Goal: Task Accomplishment & Management: Use online tool/utility

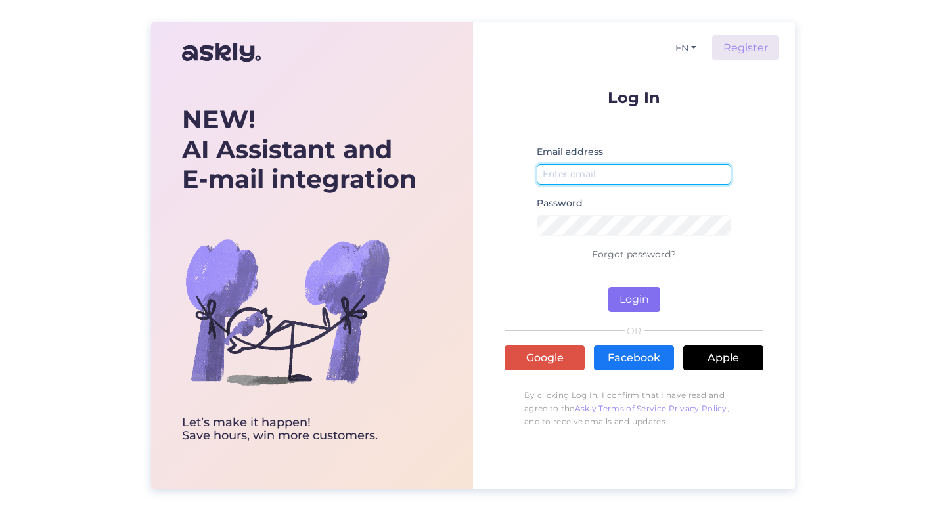
type input "[PERSON_NAME][EMAIL_ADDRESS][DOMAIN_NAME]"
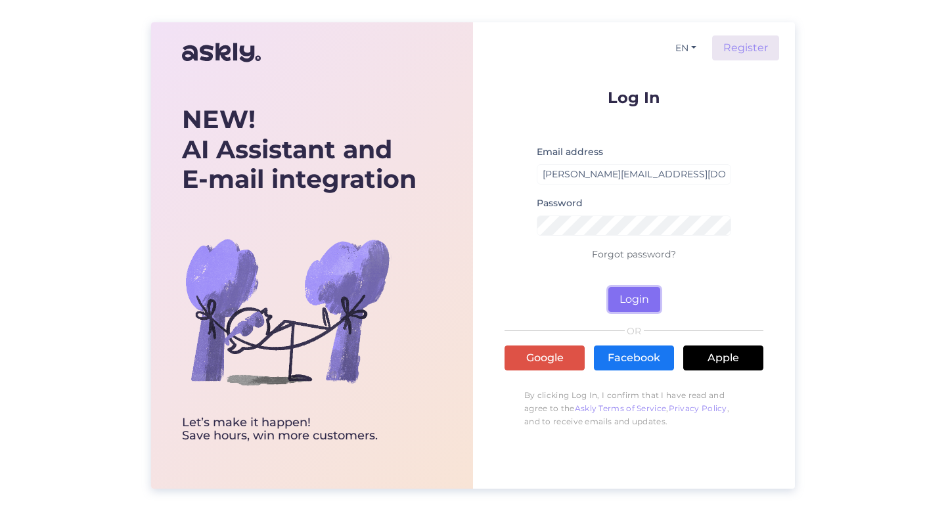
click at [626, 292] on button "Login" at bounding box center [635, 299] width 52 height 25
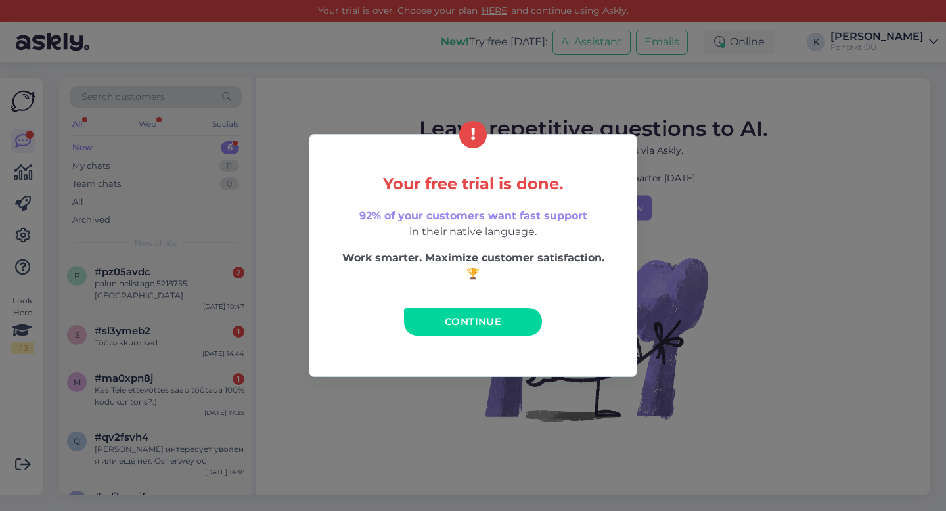
click at [690, 194] on div "Your free trial is done. 92% of your customers want fast support in their nativ…" at bounding box center [473, 255] width 946 height 511
click at [616, 116] on div "Your free trial is done. 92% of your customers want fast support in their nativ…" at bounding box center [473, 255] width 946 height 511
click at [493, 310] on link "Continue" at bounding box center [473, 322] width 138 height 28
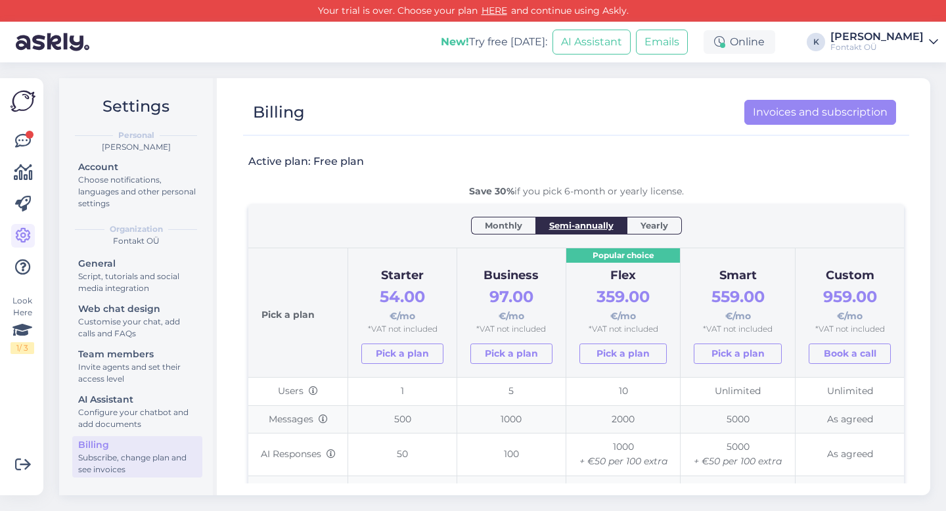
click at [9, 137] on div "Look Here 1 / 3 Get more Your checklist to get more value from Askly. Close Con…" at bounding box center [21, 286] width 43 height 417
click at [24, 140] on icon at bounding box center [23, 141] width 16 height 16
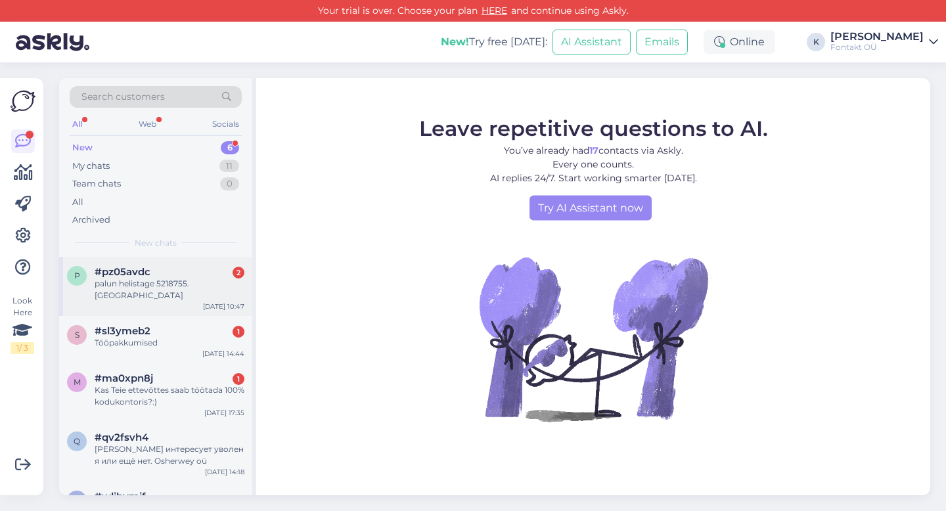
click at [145, 271] on span "#pz05avdc" at bounding box center [123, 272] width 56 height 12
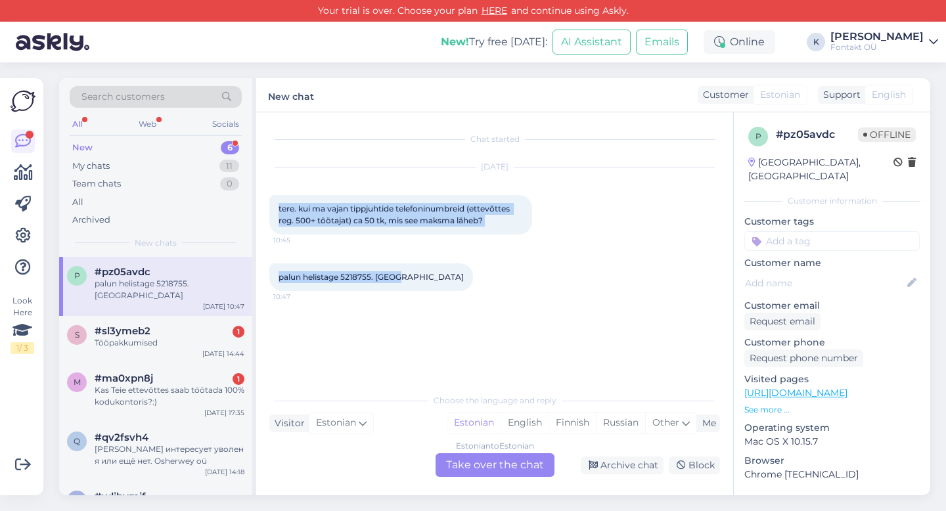
drag, startPoint x: 277, startPoint y: 206, endPoint x: 402, endPoint y: 281, distance: 145.6
click at [402, 281] on div "Chat started [DATE] tere. kui ma vajan tippjuhtide telefoninumbreid (ettevõttes…" at bounding box center [500, 251] width 463 height 250
copy div "tere. kui ma vajan tippjuhtide telefoninumbreid (ettevõttes reg. 500+ töötajat)…"
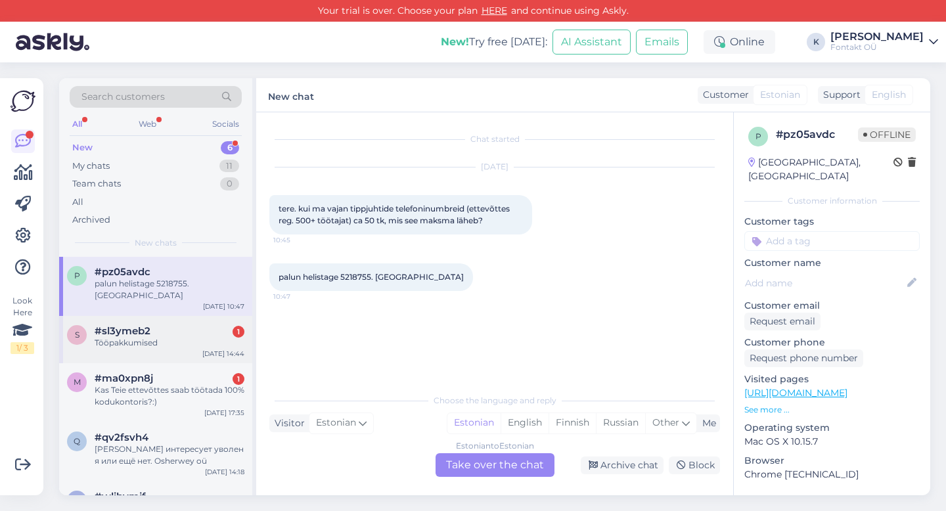
click at [175, 337] on div "Tööpakkumised" at bounding box center [170, 343] width 150 height 12
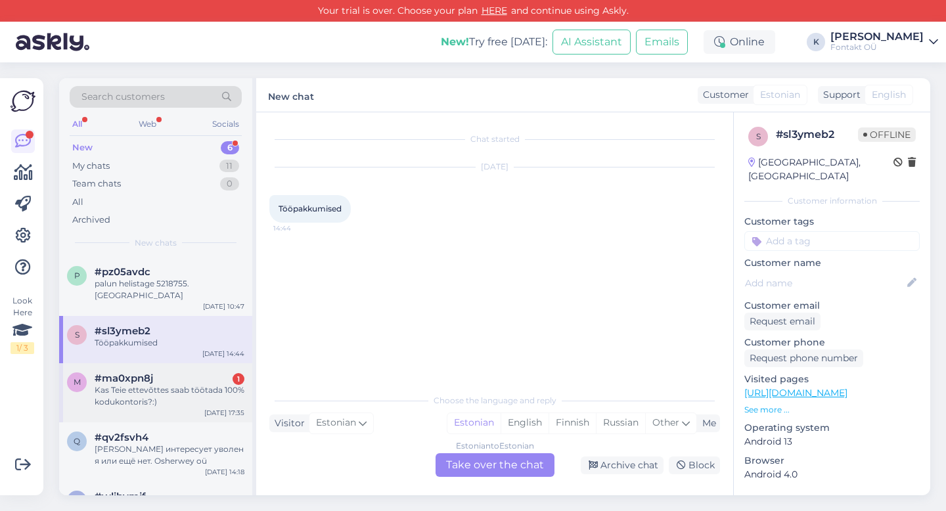
click at [166, 373] on div "#ma0xpn8j 1" at bounding box center [170, 379] width 150 height 12
